Goal: Transaction & Acquisition: Purchase product/service

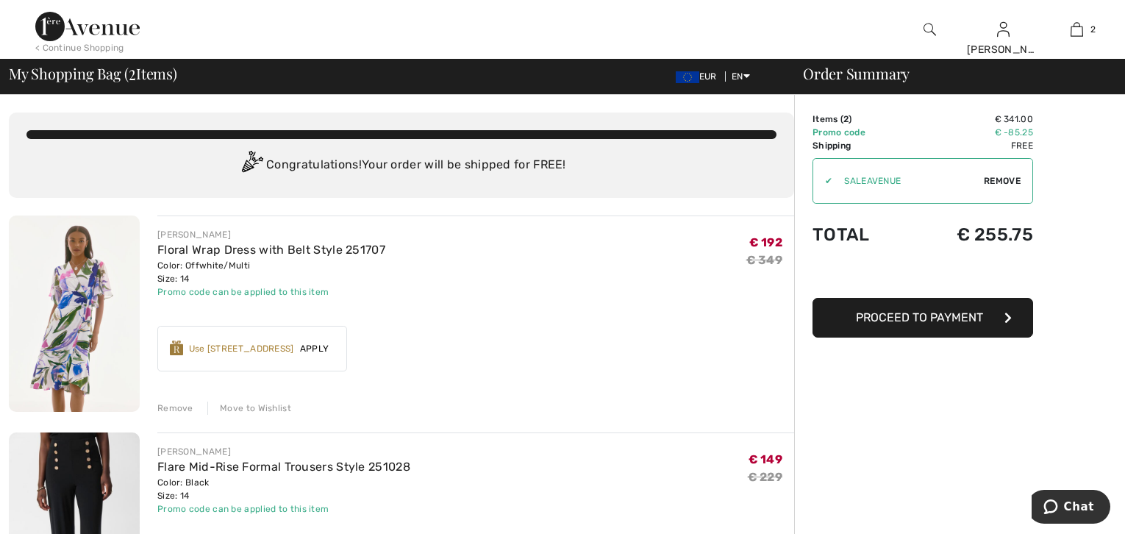
click at [926, 26] on img at bounding box center [929, 30] width 12 height 18
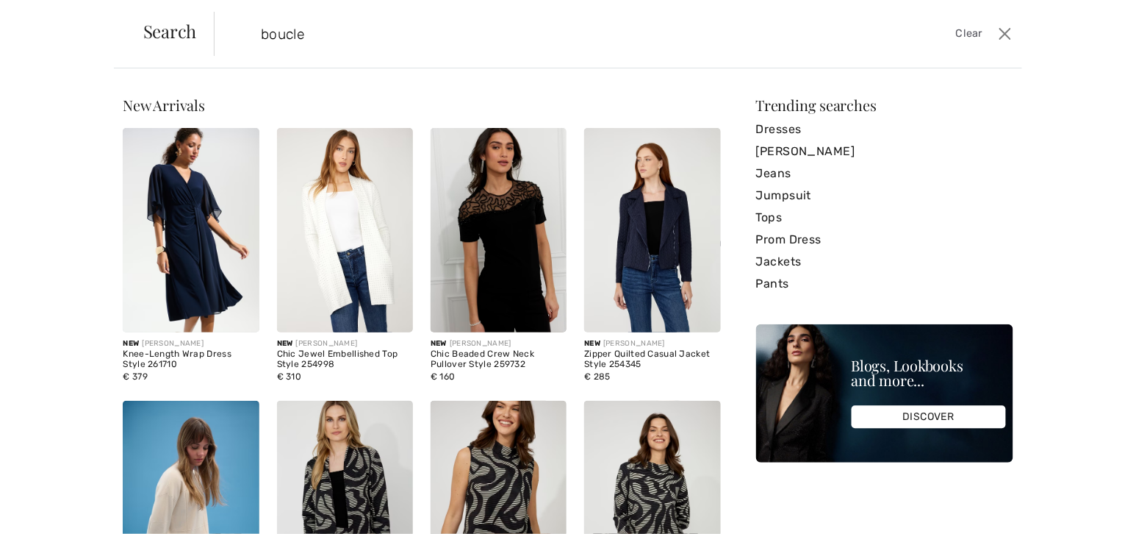
type input "boucle"
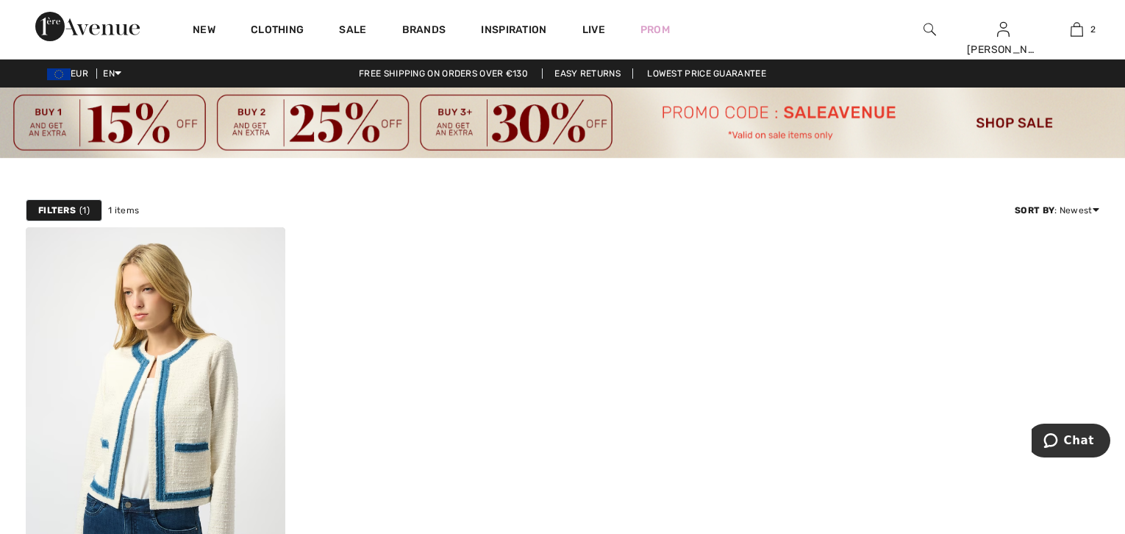
click at [931, 29] on img at bounding box center [929, 30] width 12 height 18
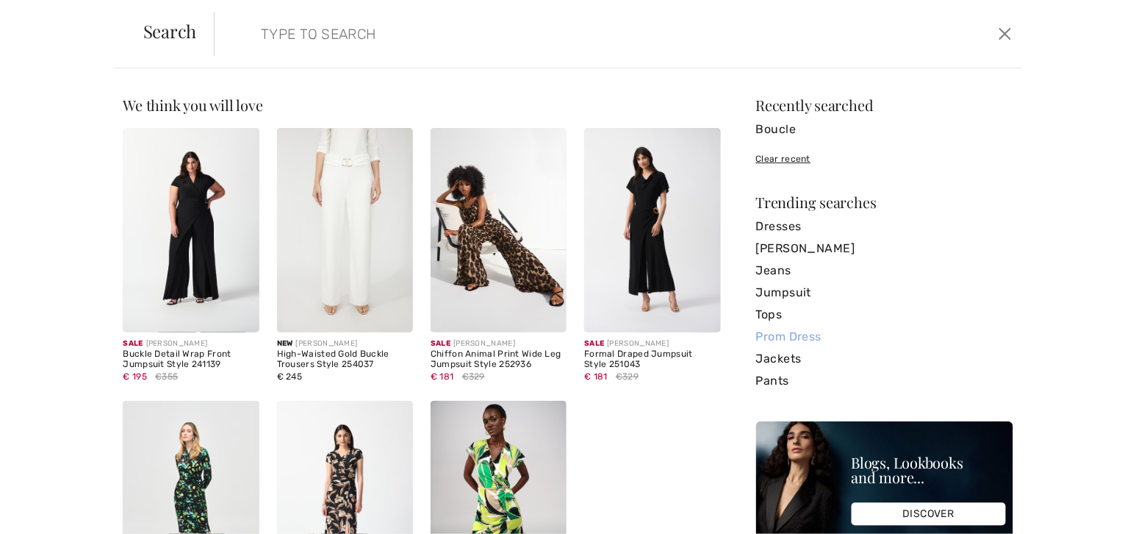
click at [773, 334] on link "Prom Dress" at bounding box center [884, 337] width 257 height 22
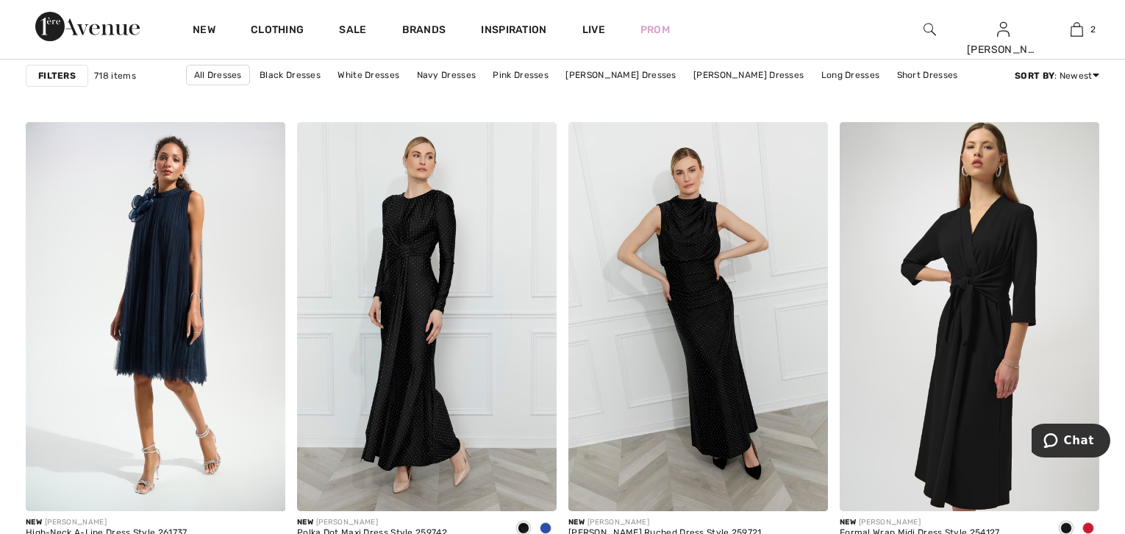
scroll to position [1143, 0]
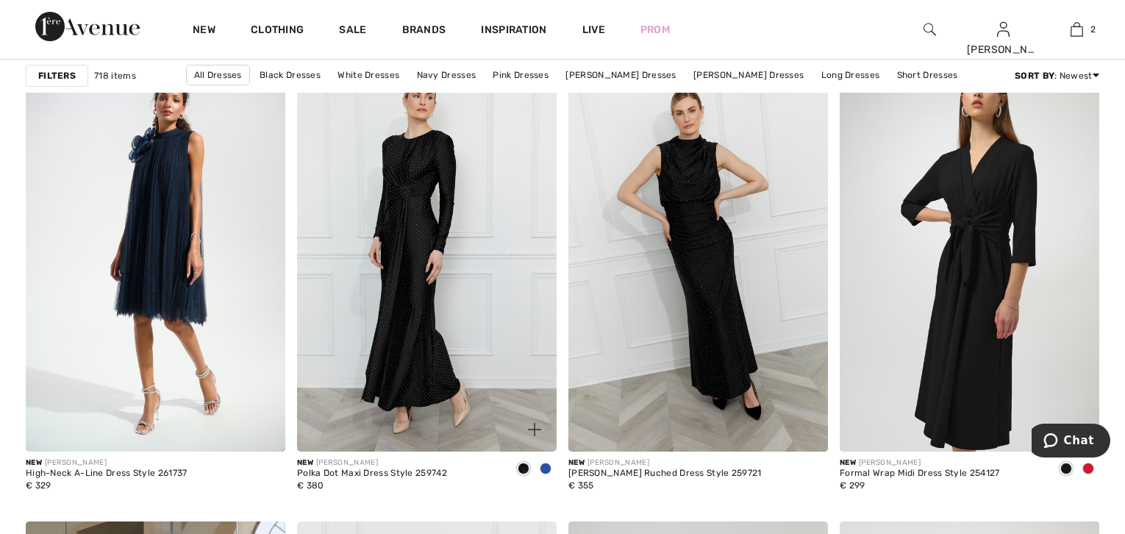
click at [545, 468] on span at bounding box center [546, 468] width 12 height 12
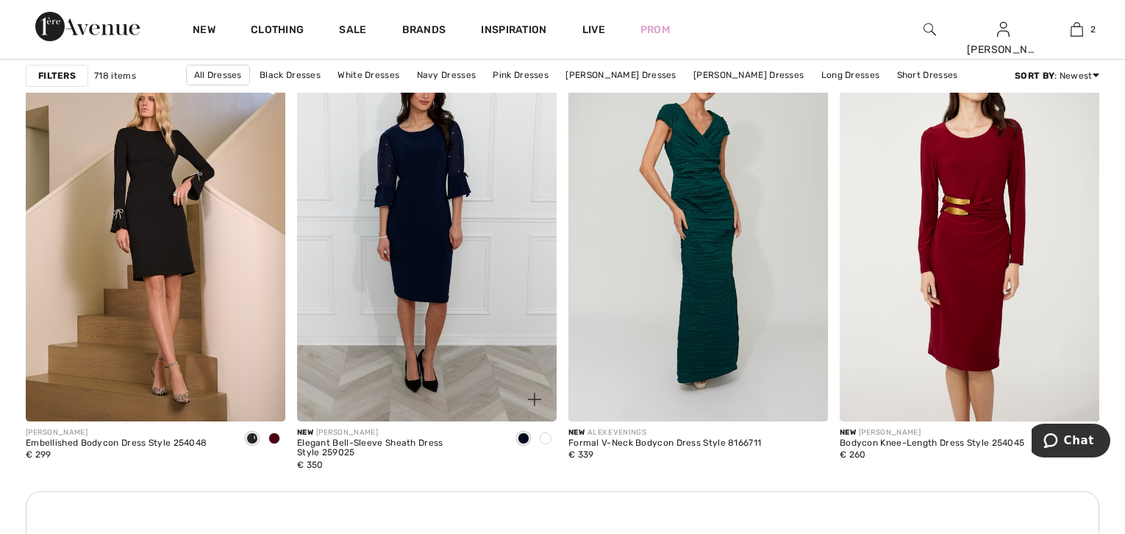
scroll to position [1633, 0]
click at [545, 439] on span at bounding box center [546, 437] width 12 height 12
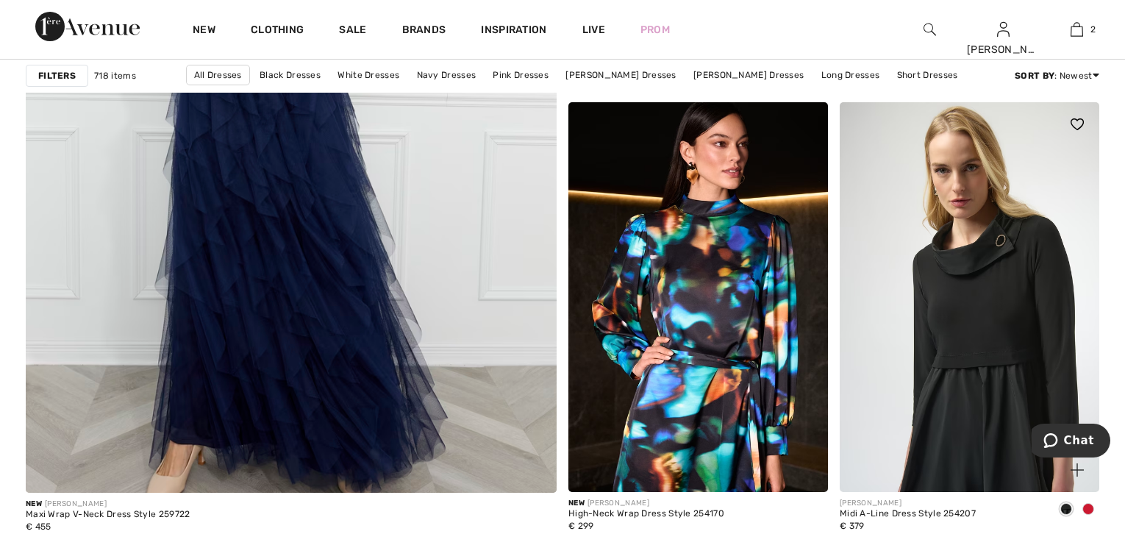
scroll to position [4247, 0]
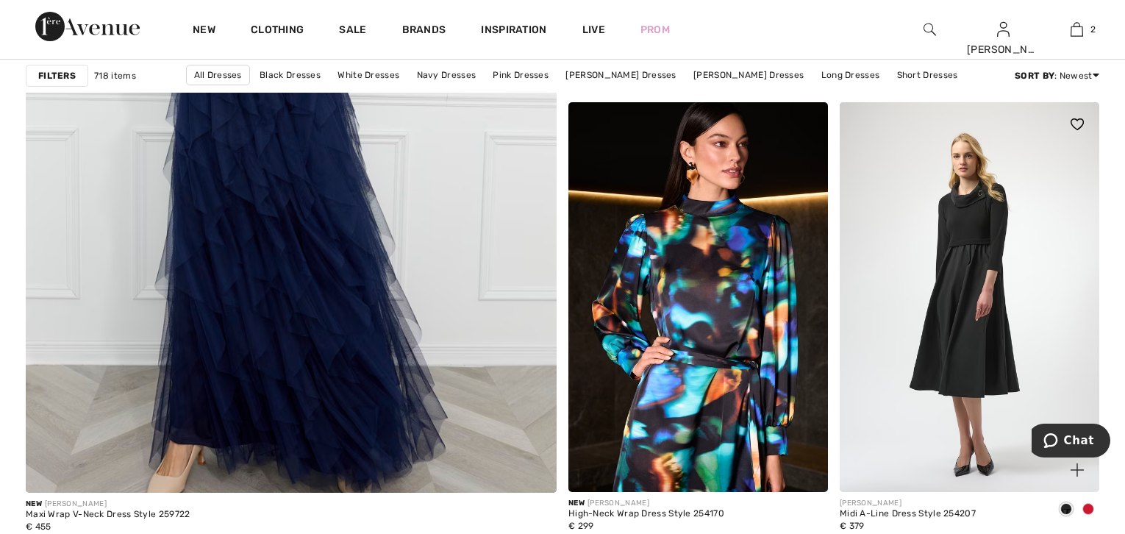
click at [1088, 503] on span at bounding box center [1088, 509] width 12 height 12
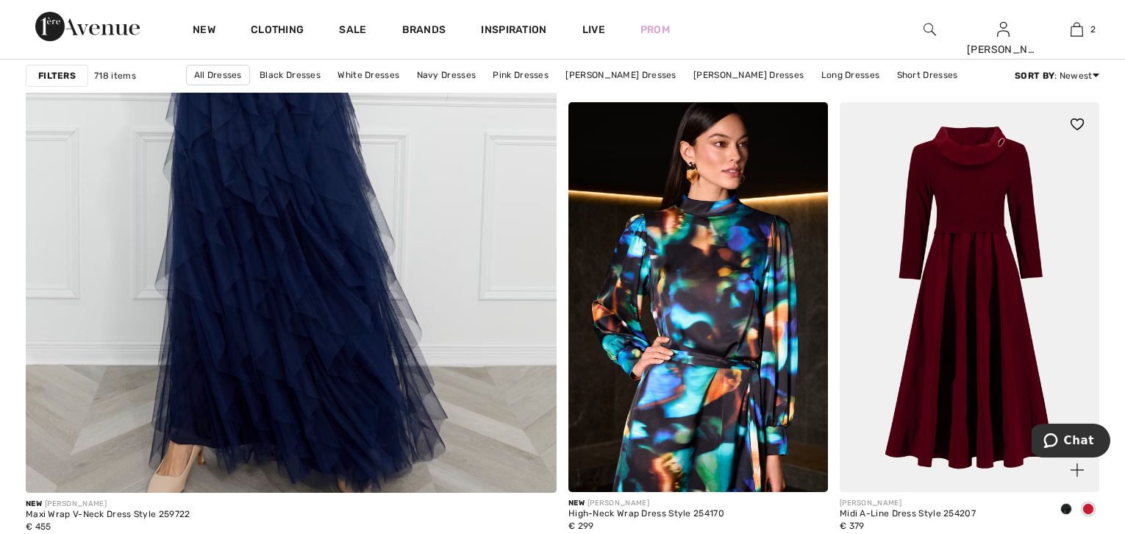
click at [1064, 509] on span at bounding box center [1066, 509] width 12 height 12
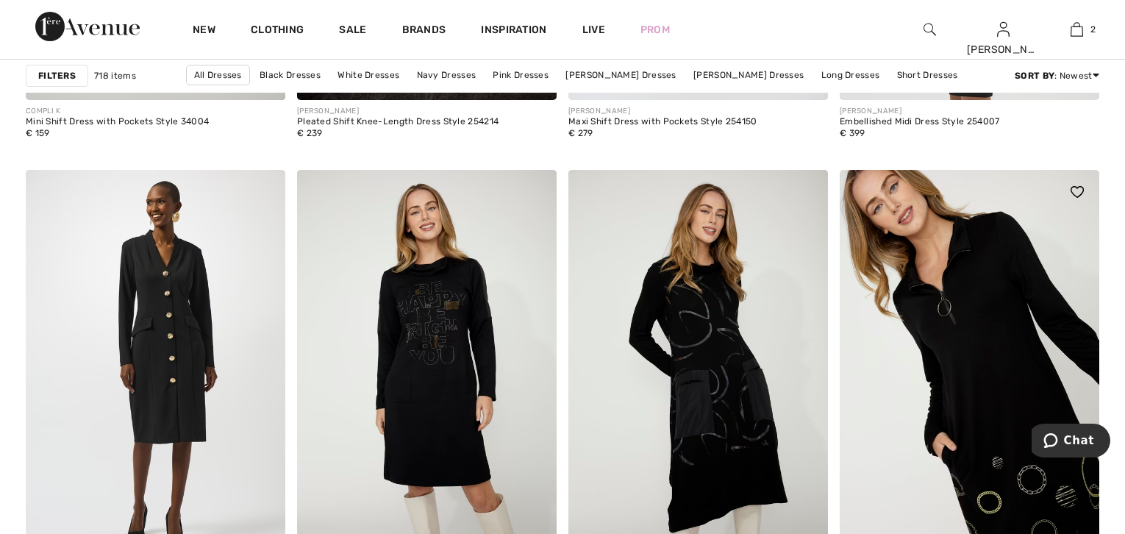
scroll to position [6779, 0]
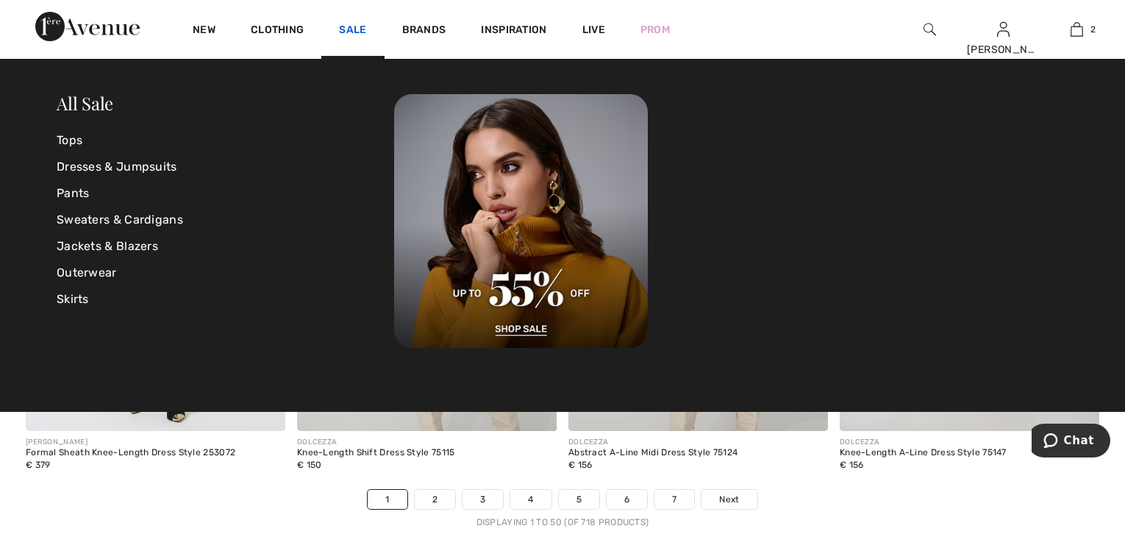
click at [354, 31] on link "Sale" at bounding box center [352, 31] width 27 height 15
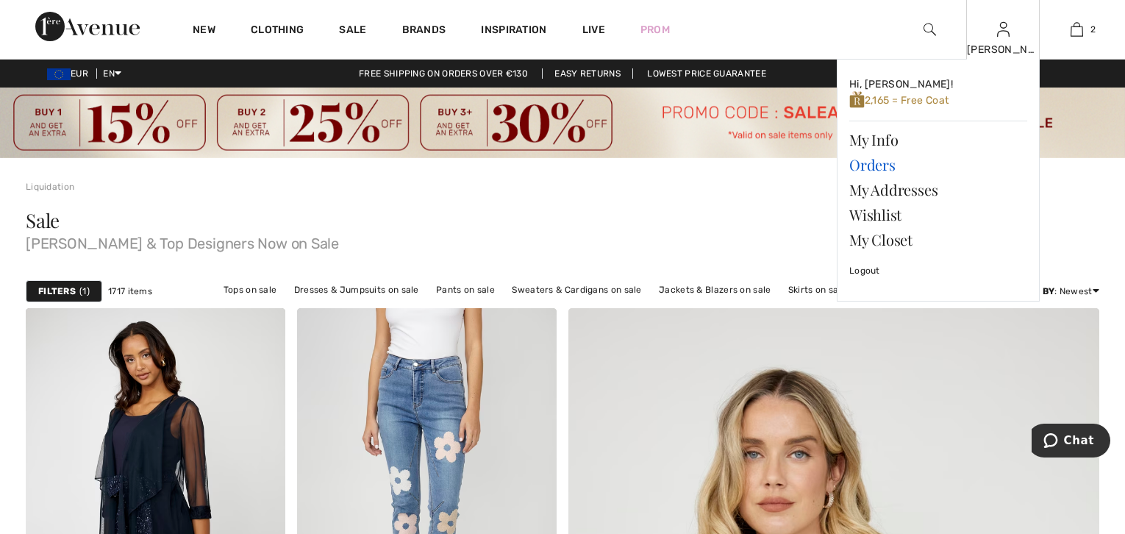
click at [862, 157] on link "Orders" at bounding box center [938, 164] width 178 height 25
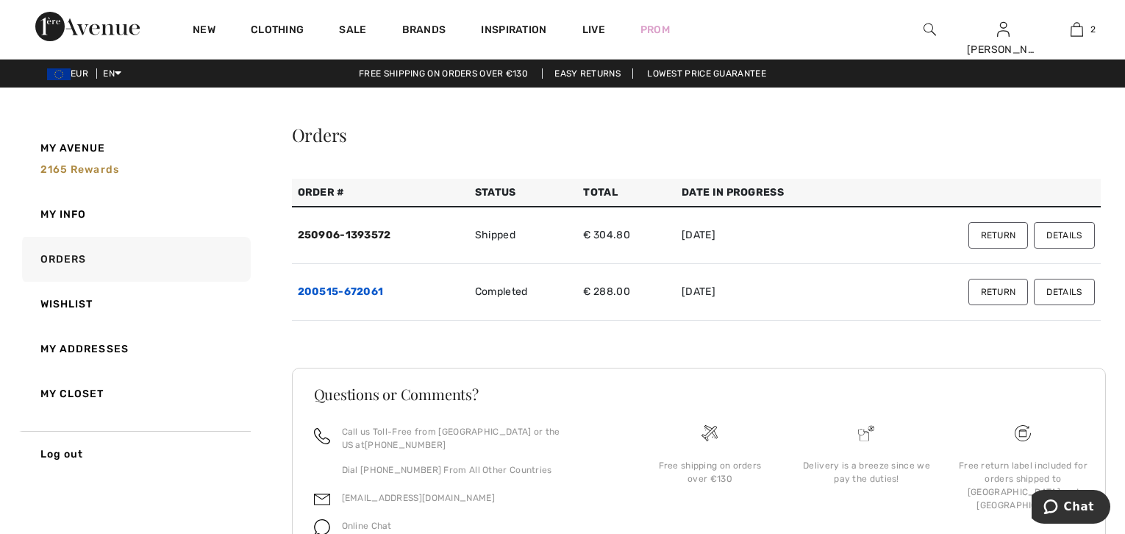
click at [348, 291] on link "200515-672061" at bounding box center [341, 291] width 86 height 12
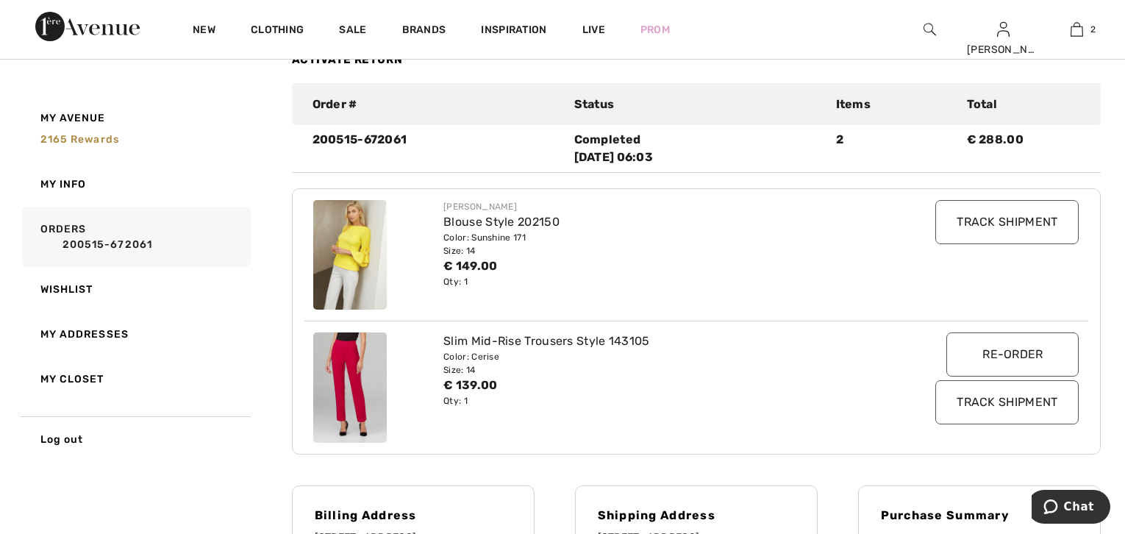
scroll to position [163, 0]
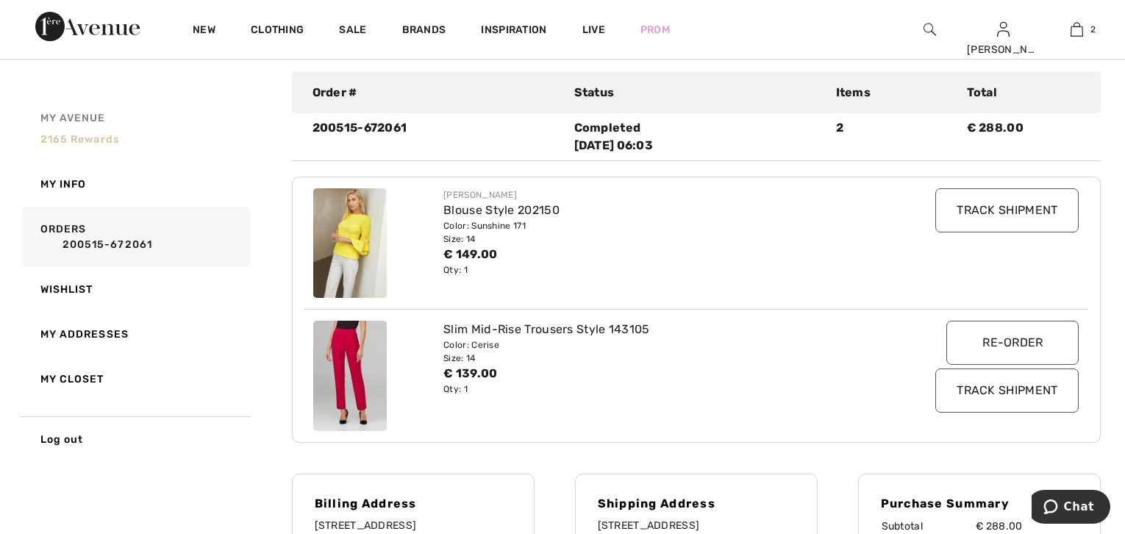
click at [82, 140] on span "2165 rewards" at bounding box center [79, 139] width 79 height 12
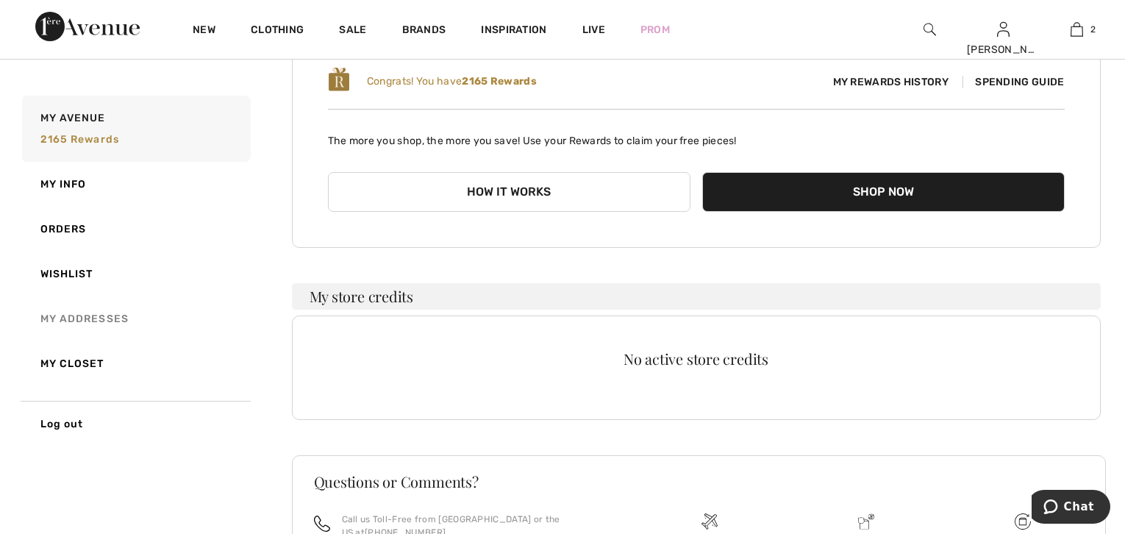
click at [90, 315] on link "My Addresses" at bounding box center [135, 318] width 232 height 45
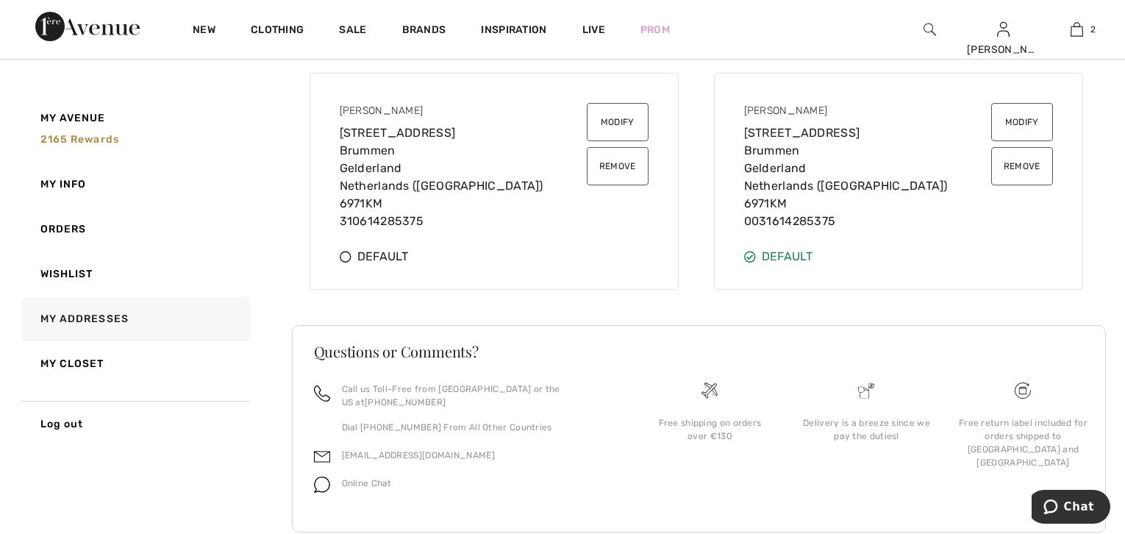
click at [608, 163] on button "Remove" at bounding box center [618, 166] width 62 height 38
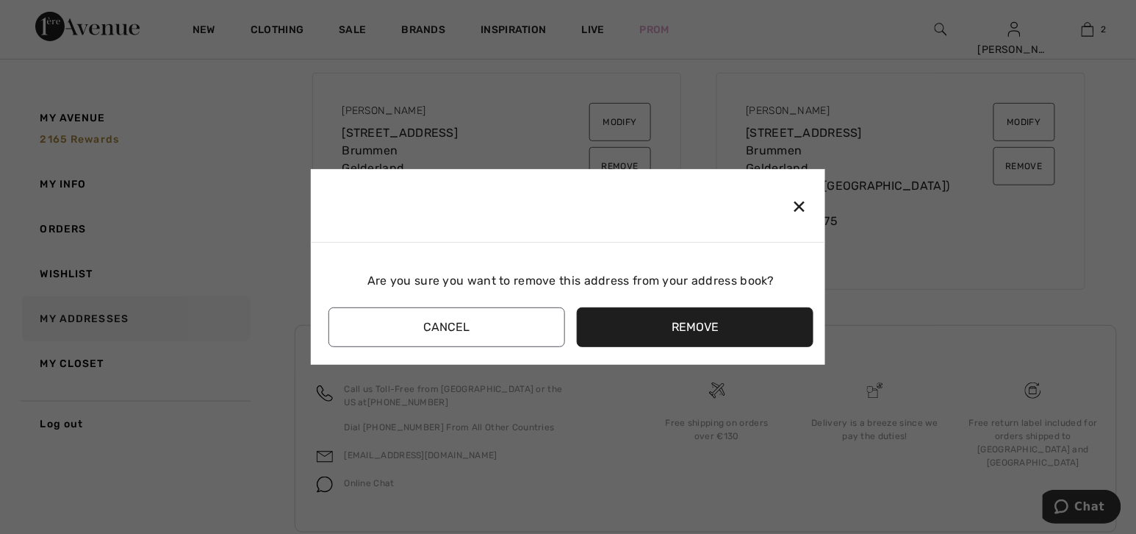
click at [677, 334] on button "Remove" at bounding box center [695, 327] width 237 height 40
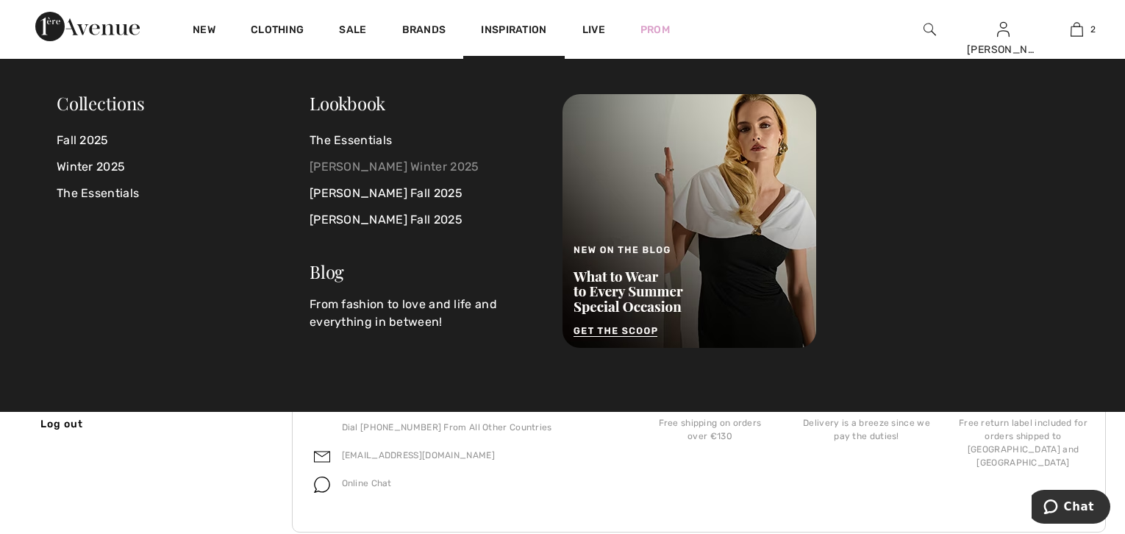
click at [366, 160] on link "[PERSON_NAME] Winter 2025" at bounding box center [426, 167] width 235 height 26
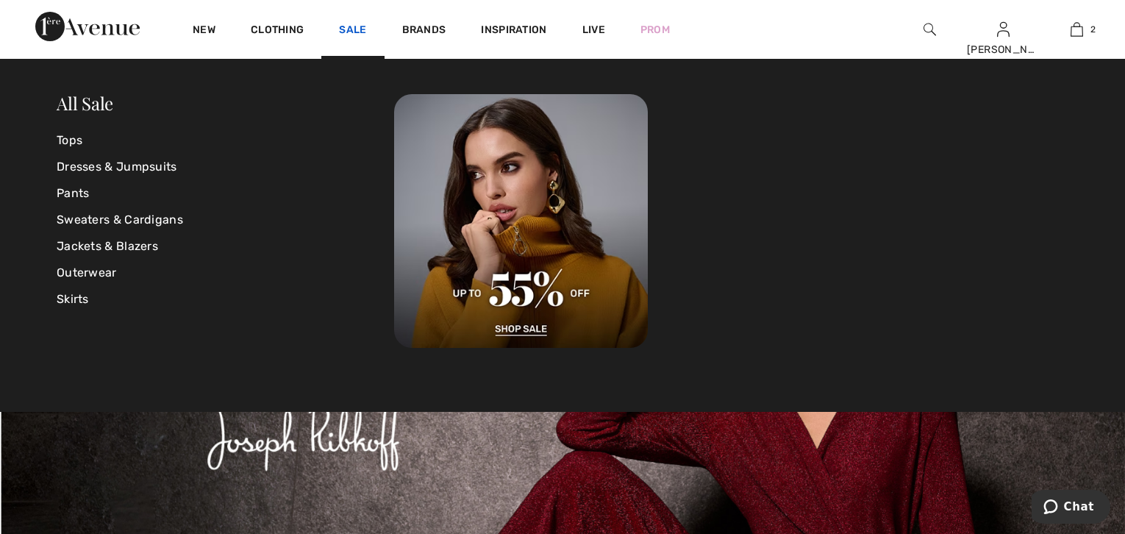
click at [346, 26] on link "Sale" at bounding box center [352, 31] width 27 height 15
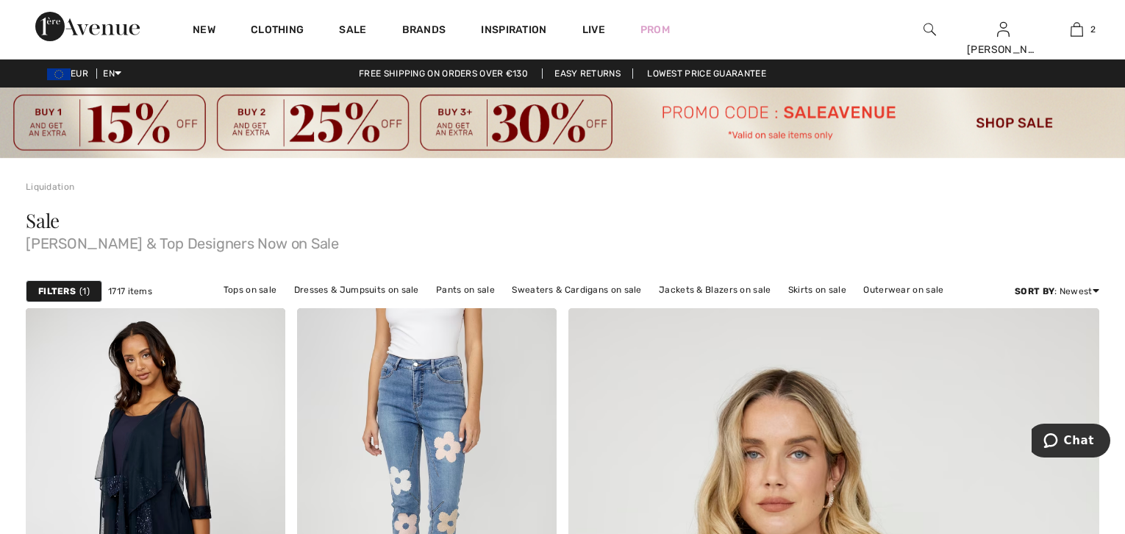
click at [59, 293] on strong "Filters" at bounding box center [56, 290] width 37 height 13
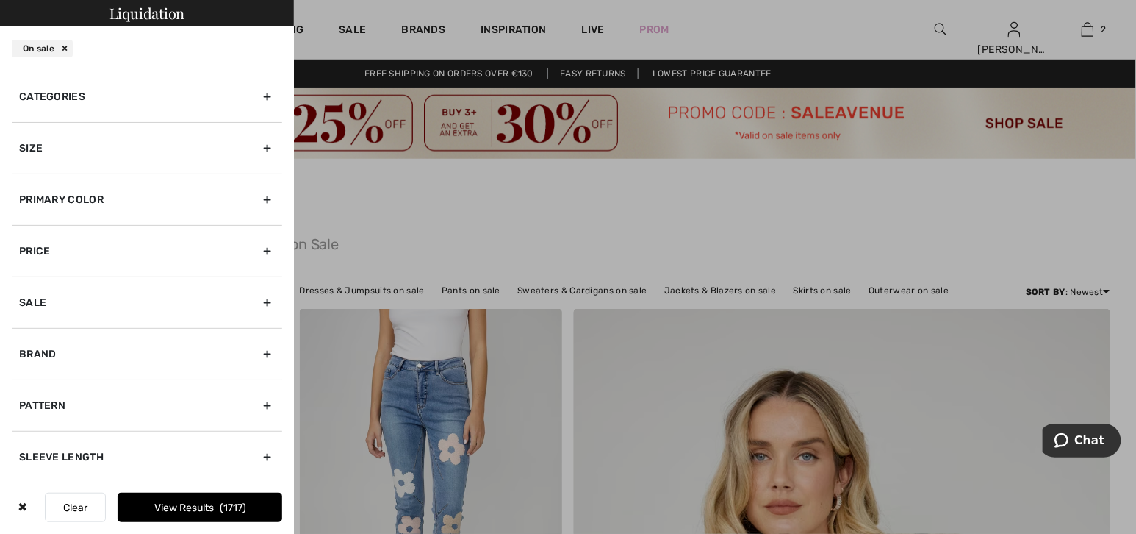
click at [40, 356] on div "Brand" at bounding box center [147, 353] width 271 height 51
click at [26, 381] on input"] "[PERSON_NAME]" at bounding box center [24, 386] width 11 height 11
checkbox input"] "true"
click at [47, 142] on div "Size" at bounding box center [147, 147] width 271 height 51
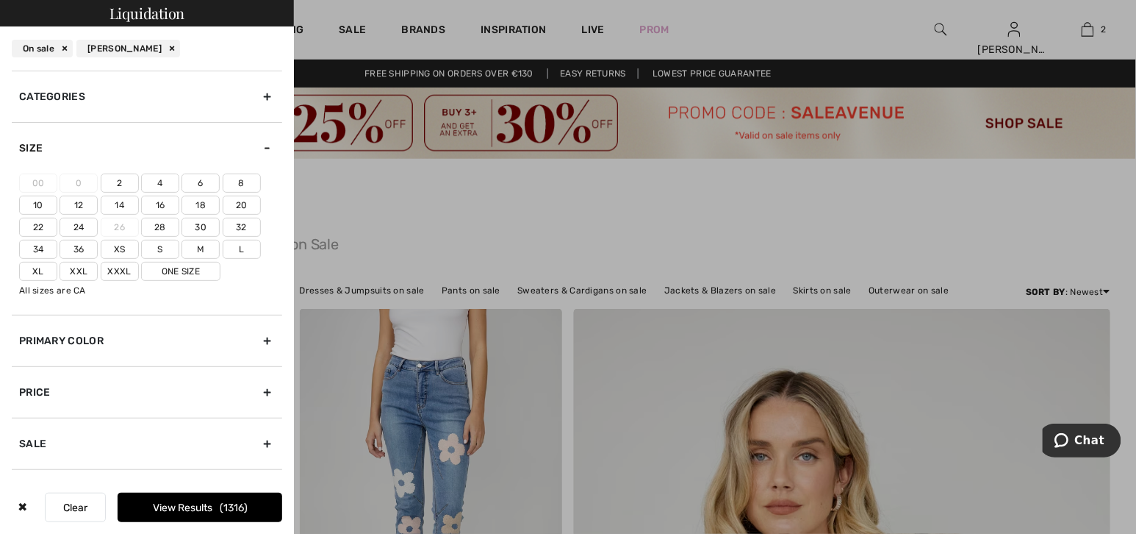
click at [117, 198] on label "14" at bounding box center [120, 205] width 38 height 19
click at [0, 0] on input"] "14" at bounding box center [0, 0] width 0 height 0
drag, startPoint x: 37, startPoint y: 266, endPoint x: 45, endPoint y: 265, distance: 8.1
click at [37, 265] on label "Xl" at bounding box center [38, 271] width 38 height 19
click at [0, 0] on input"] "Xl" at bounding box center [0, 0] width 0 height 0
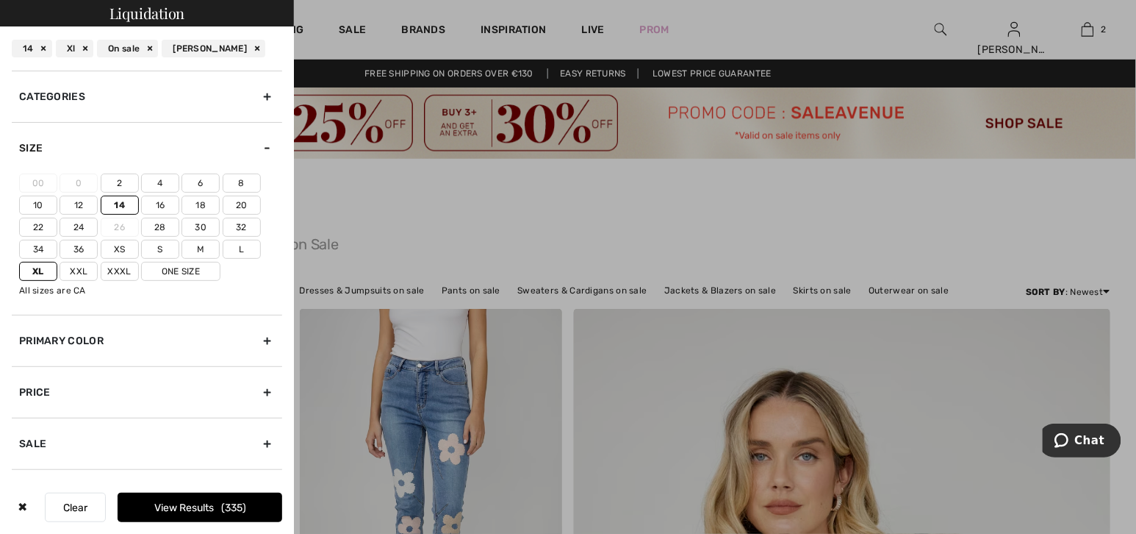
click at [112, 201] on label "14" at bounding box center [120, 205] width 38 height 19
click at [0, 0] on input"] "14" at bounding box center [0, 0] width 0 height 0
click at [173, 509] on button "View Results 49" at bounding box center [200, 507] width 165 height 29
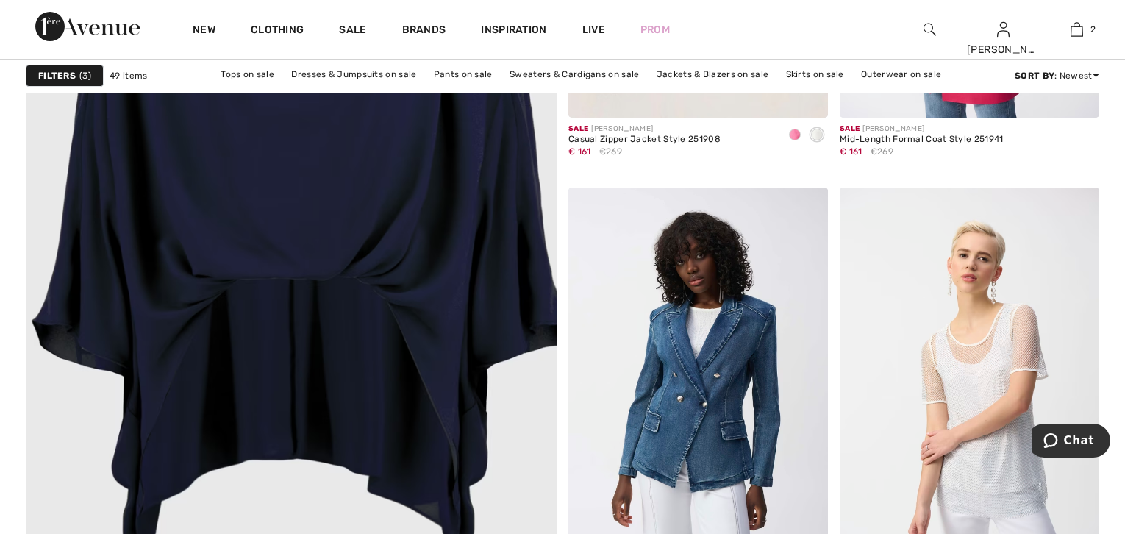
scroll to position [4153, 0]
